Goal: Task Accomplishment & Management: Use online tool/utility

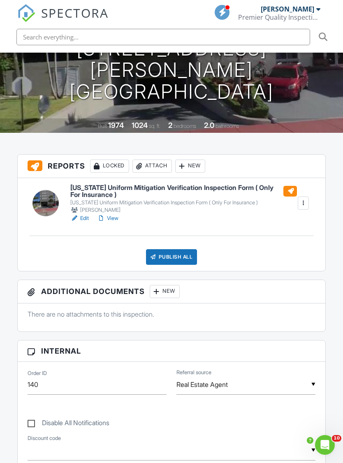
scroll to position [135, 0]
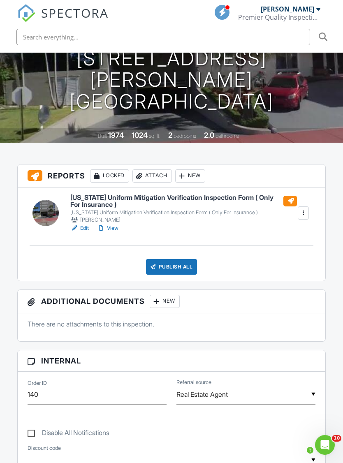
click at [192, 170] on div "New" at bounding box center [190, 176] width 30 height 13
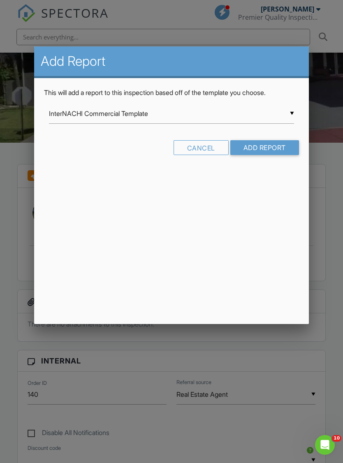
click at [290, 110] on input "InterNACHI Commercial Template" at bounding box center [171, 114] width 245 height 20
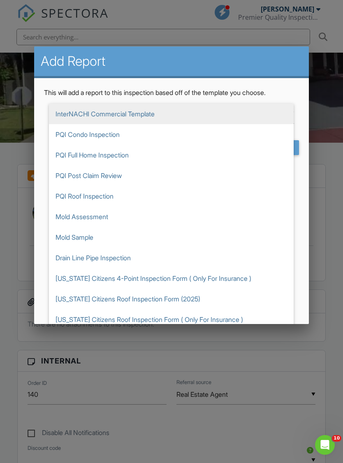
click at [148, 274] on span "[US_STATE] Citizens 4-Point Inspection Form ( Only For Insurance )" at bounding box center [171, 278] width 245 height 21
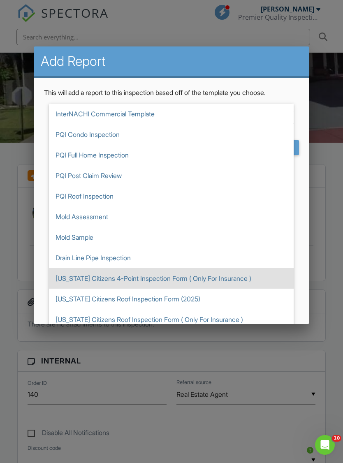
type input "[US_STATE] Citizens 4-Point Inspection Form ( Only For Insurance )"
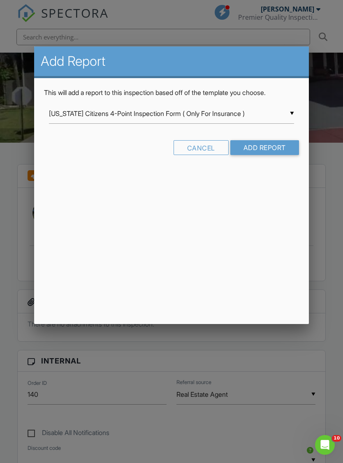
click at [282, 144] on input "Add Report" at bounding box center [264, 147] width 69 height 15
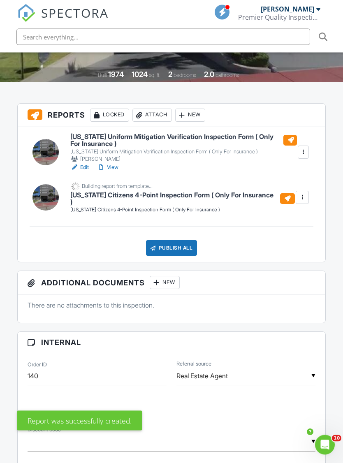
click at [304, 149] on div at bounding box center [304, 153] width 8 height 8
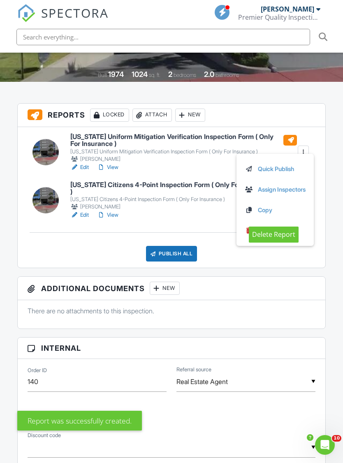
click at [279, 246] on div "Publish All Checking report completion" at bounding box center [172, 254] width 288 height 16
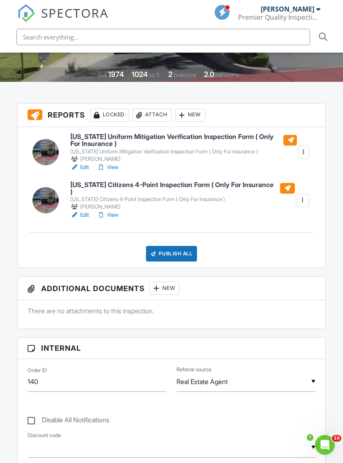
click at [305, 148] on div at bounding box center [304, 152] width 8 height 8
click at [254, 226] on link "Delete" at bounding box center [275, 230] width 61 height 9
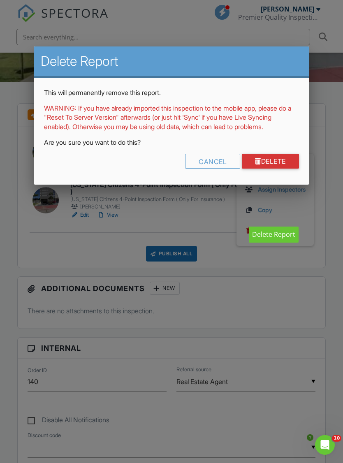
click at [278, 169] on link "Delete" at bounding box center [270, 161] width 57 height 15
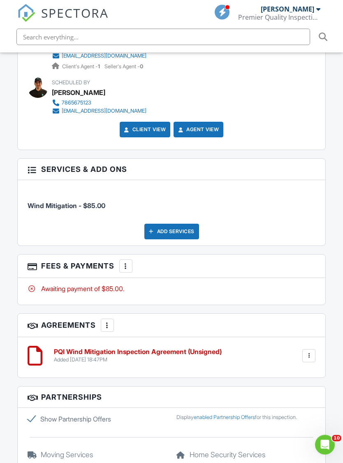
scroll to position [1078, 0]
click at [71, 349] on h6 "PQI Wind Mitigation Inspection Agreement (Unsigned)" at bounding box center [138, 352] width 168 height 7
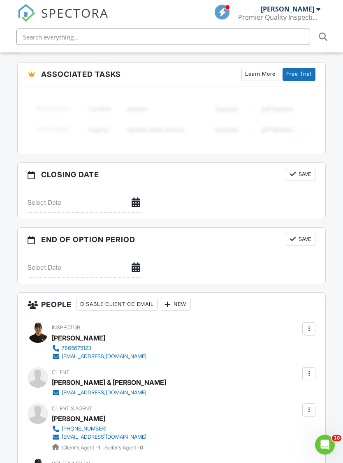
scroll to position [697, 0]
